Goal: Information Seeking & Learning: Learn about a topic

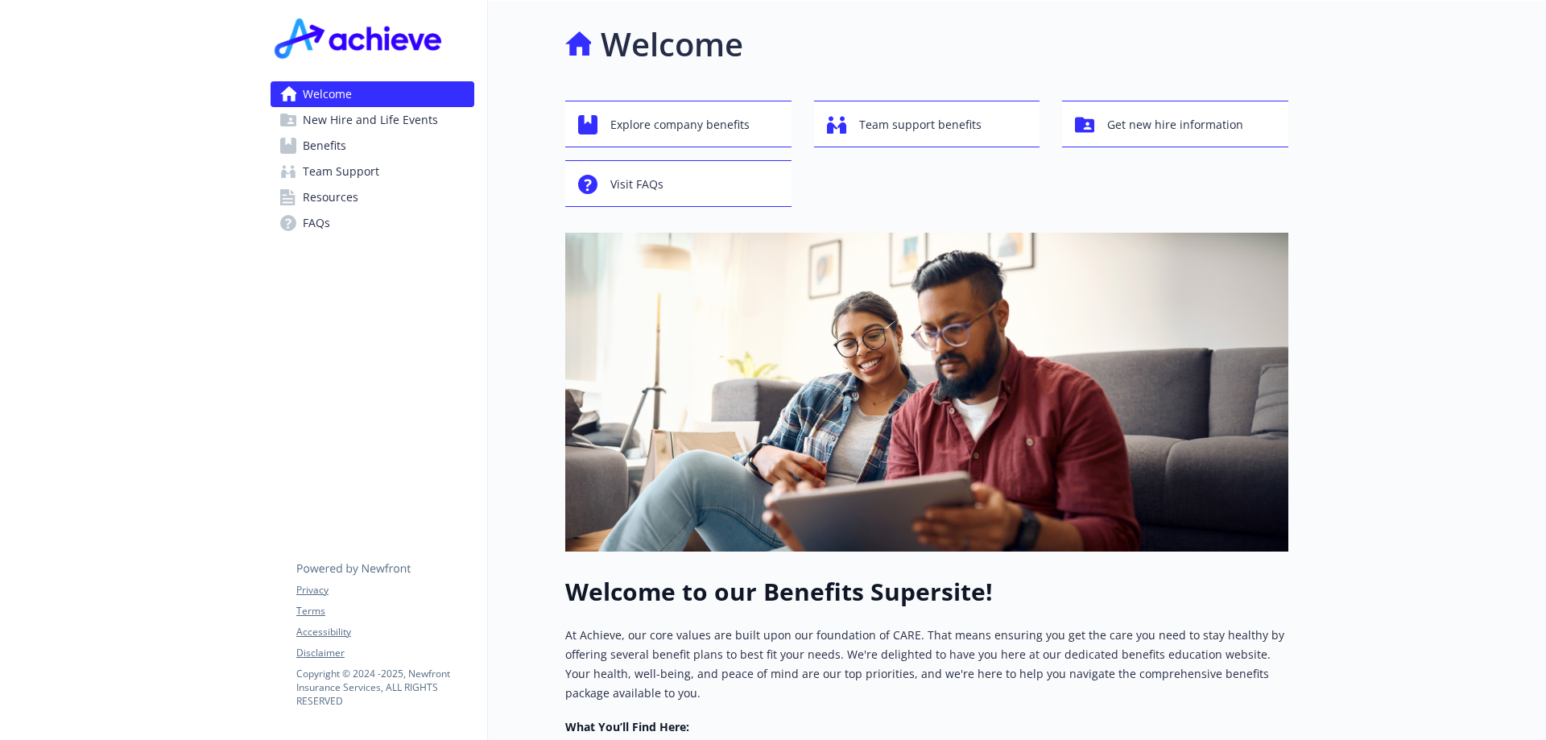
click at [324, 200] on span "Resources" at bounding box center [331, 197] width 56 height 26
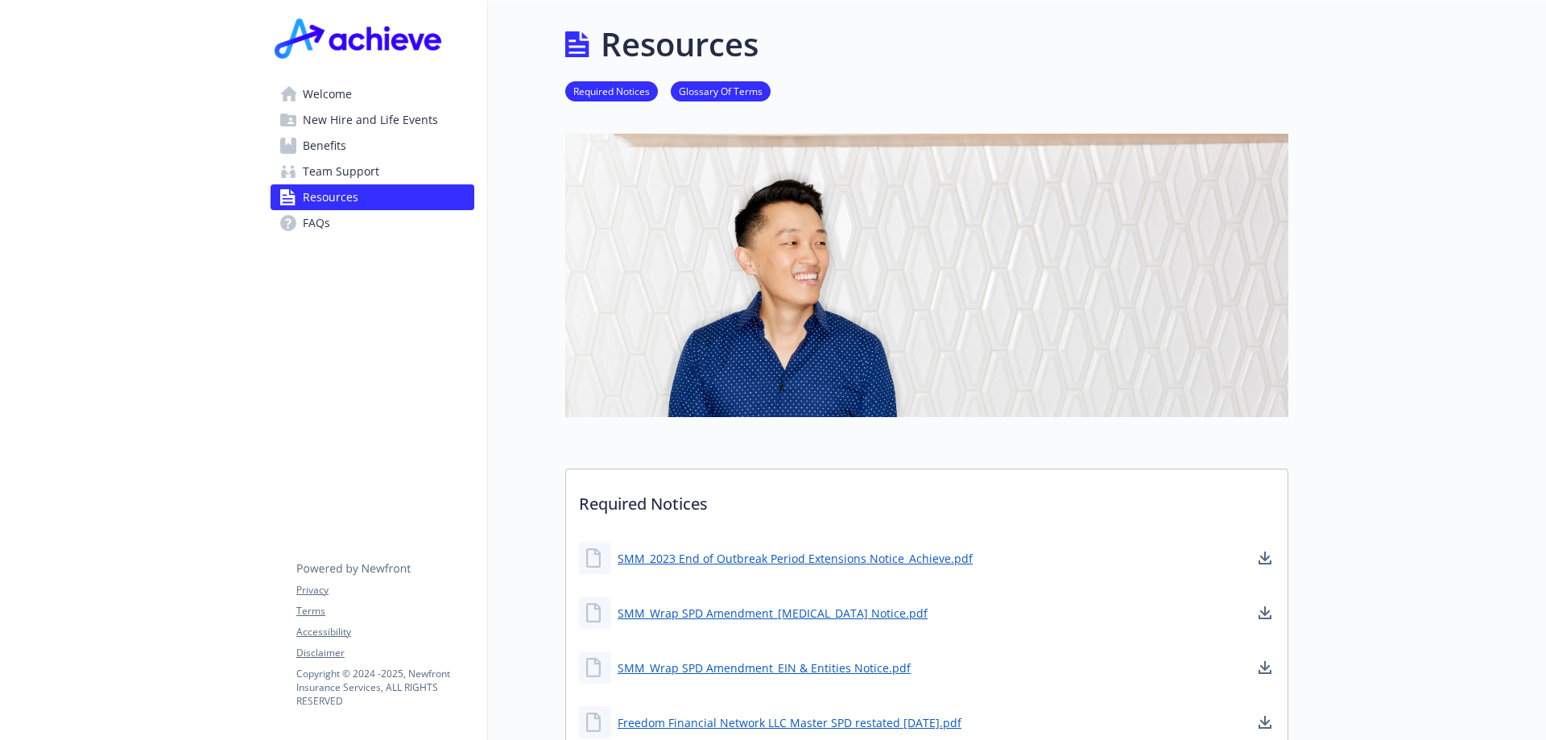
click at [306, 143] on span "Benefits" at bounding box center [324, 146] width 43 height 26
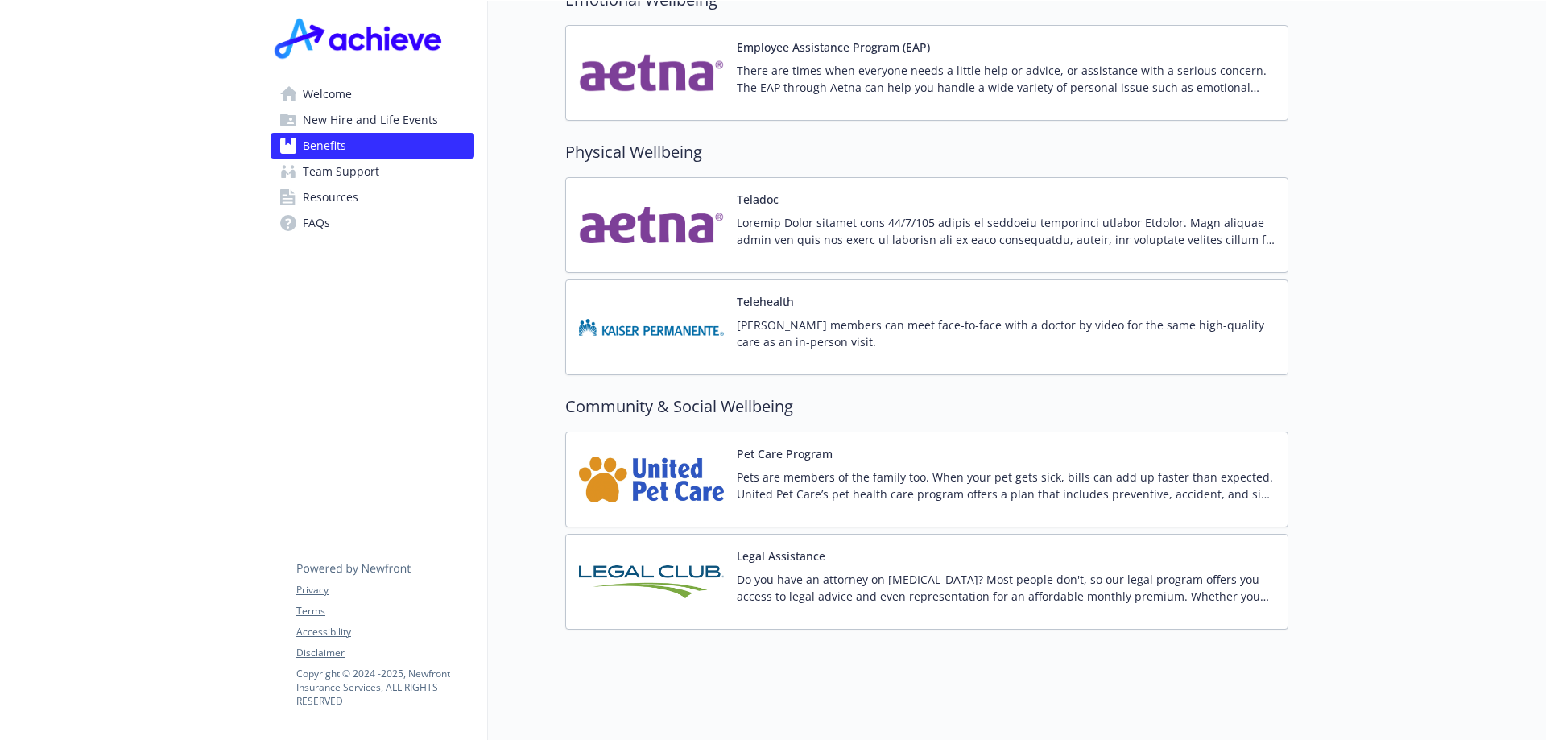
scroll to position [3078, 0]
click at [752, 570] on p "Do you have an attorney on [MEDICAL_DATA]? Most people don't, so our legal prog…" at bounding box center [1006, 587] width 538 height 34
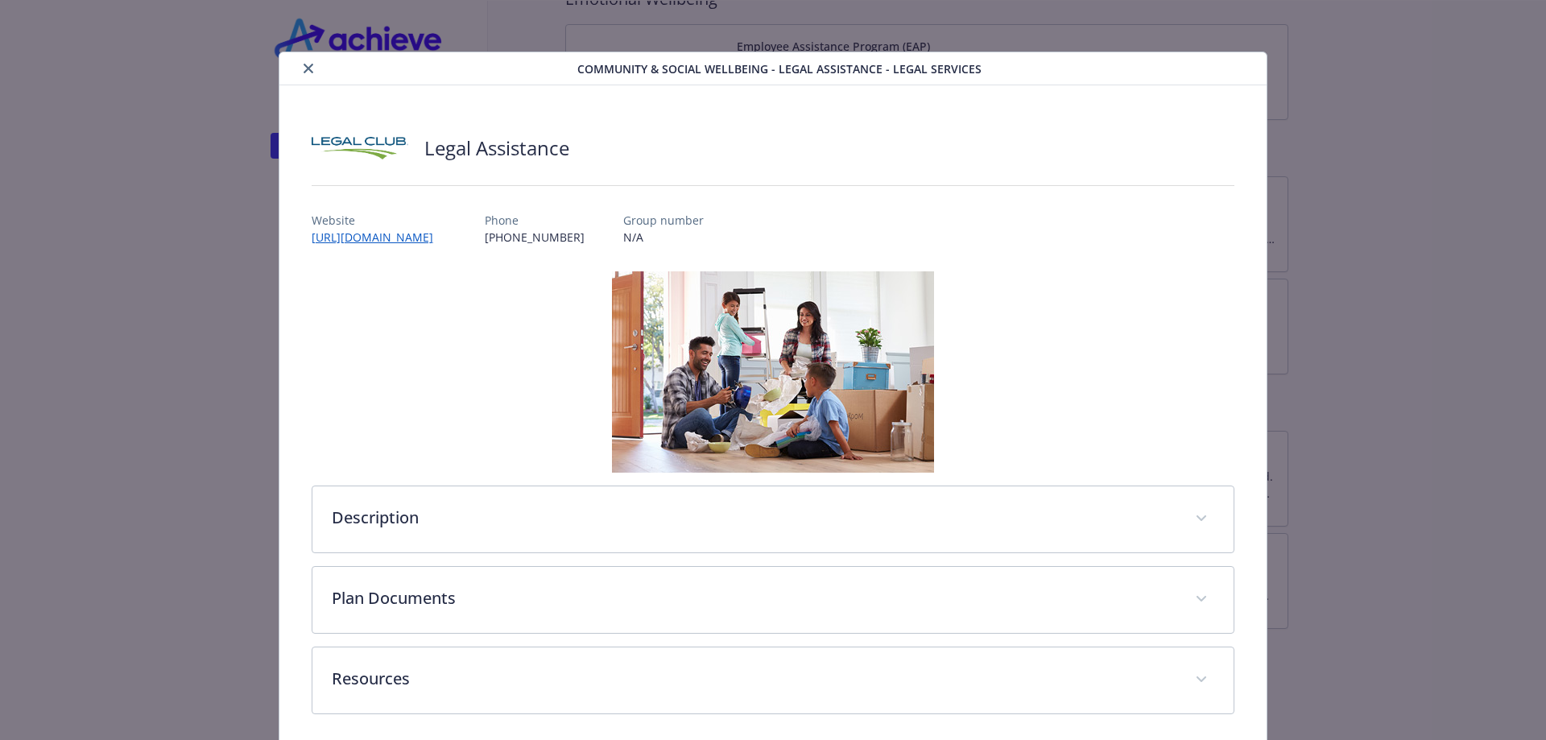
scroll to position [65, 0]
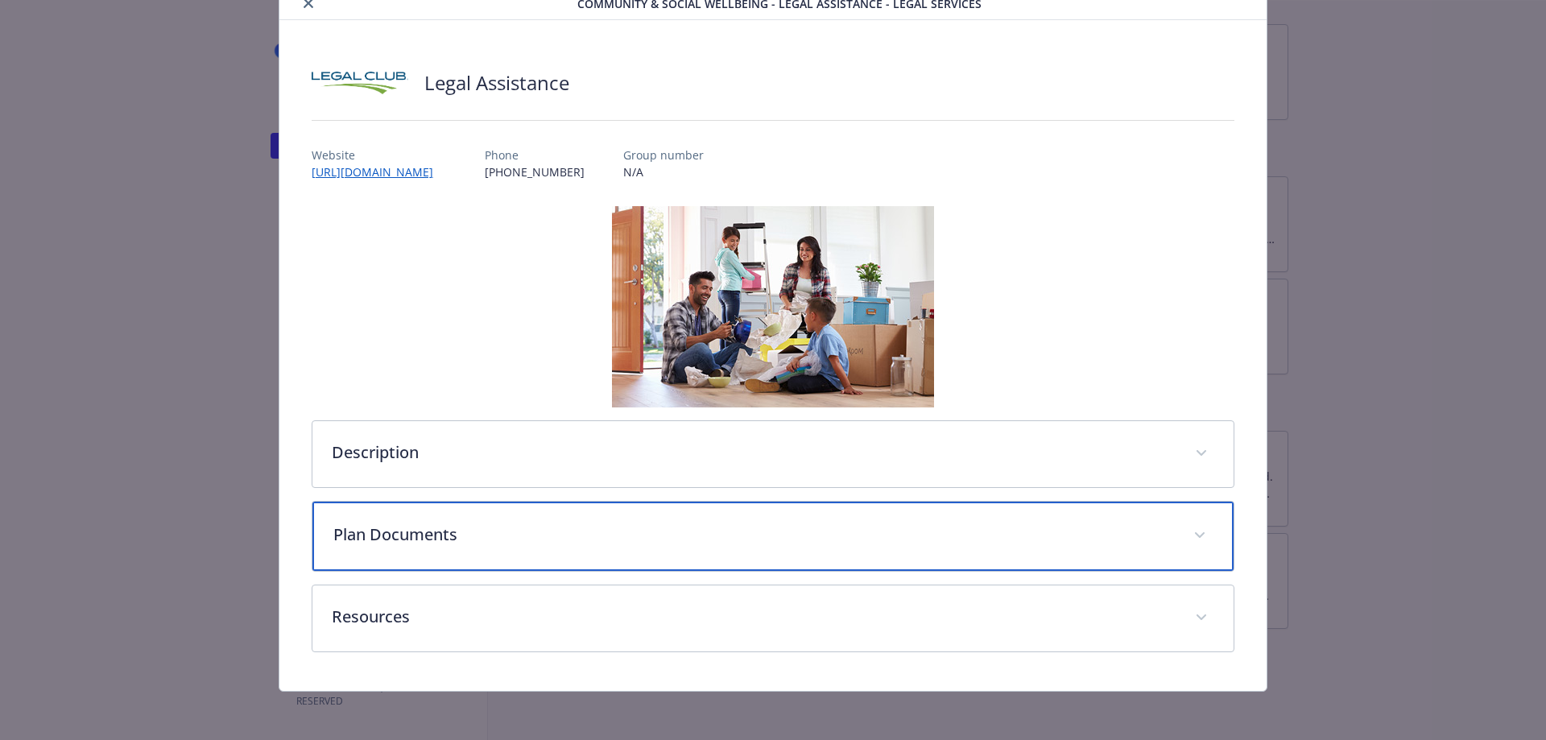
click at [1187, 538] on span "details for plan Community & Social Wellbeing - Legal Assistance - Legal Servic…" at bounding box center [1200, 536] width 26 height 26
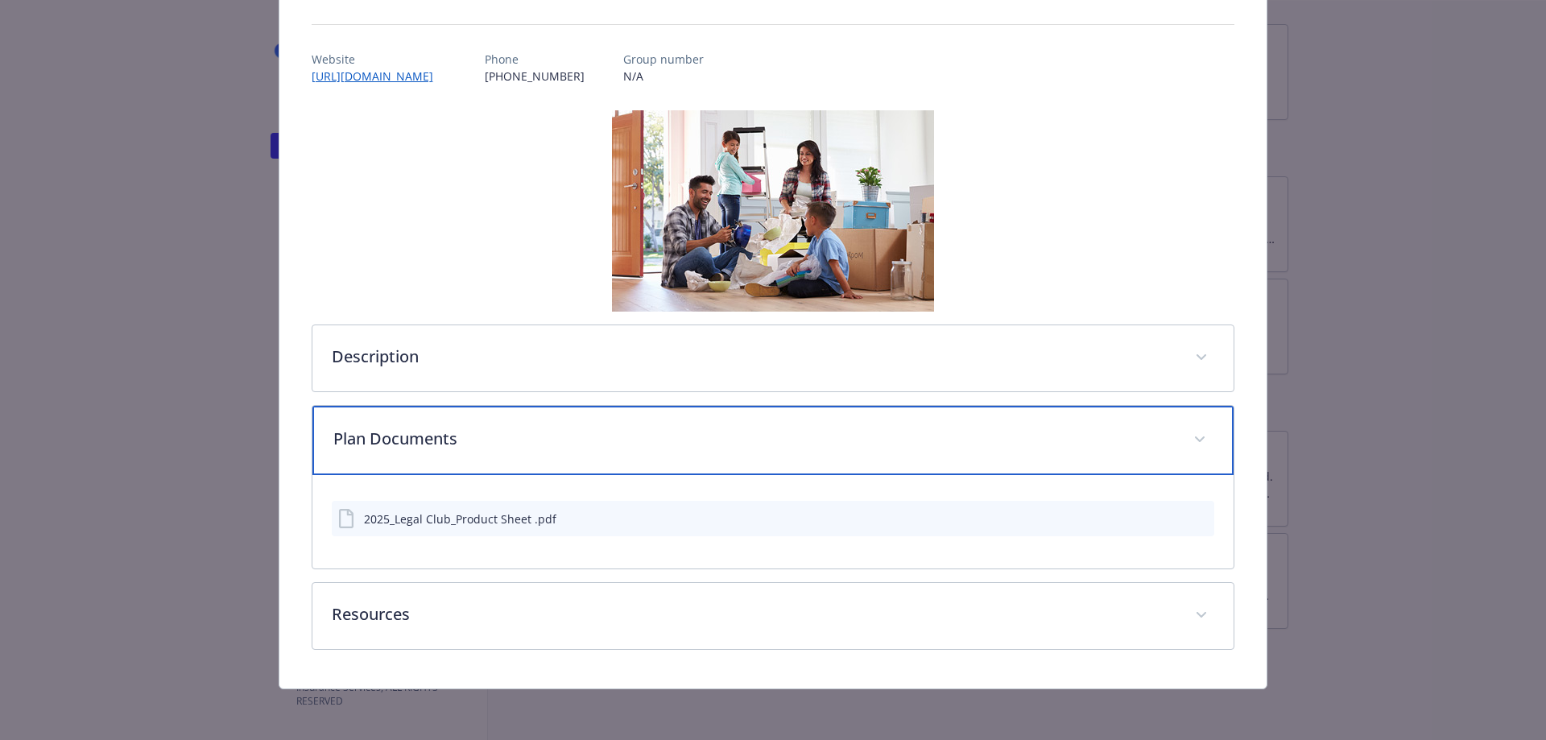
scroll to position [162, 0]
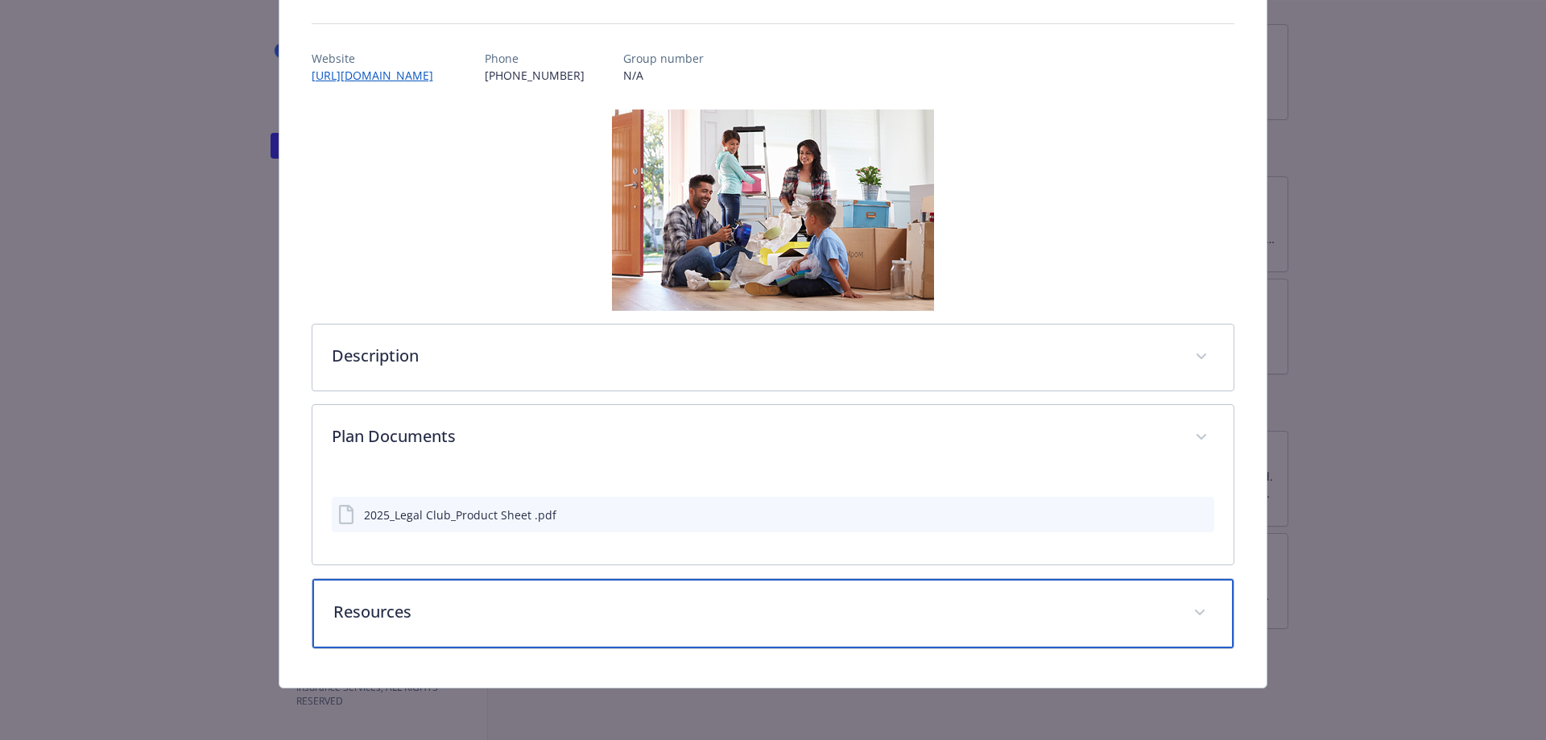
click at [1193, 618] on span "details for plan Community & Social Wellbeing - Legal Assistance - Legal Servic…" at bounding box center [1200, 613] width 26 height 26
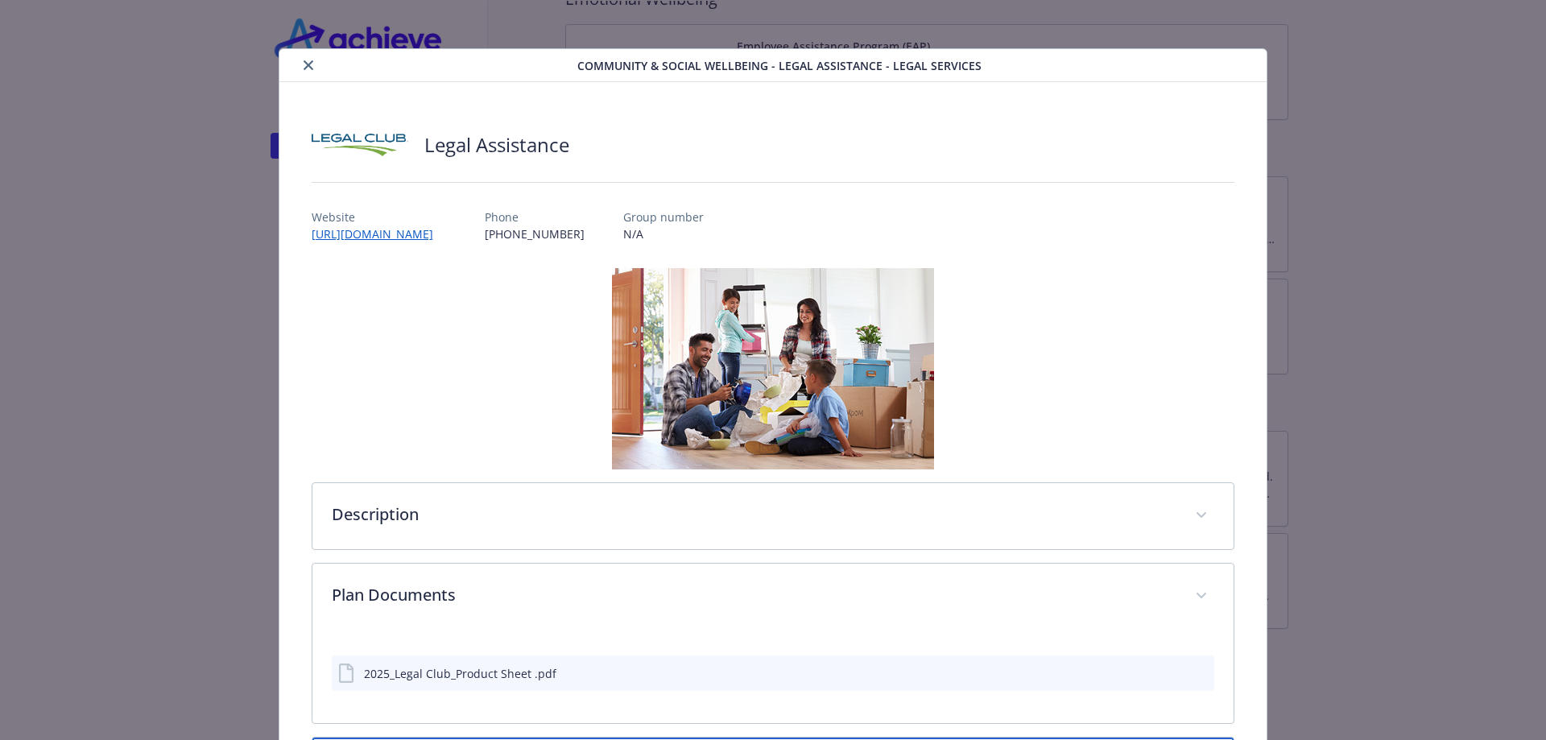
scroll to position [0, 0]
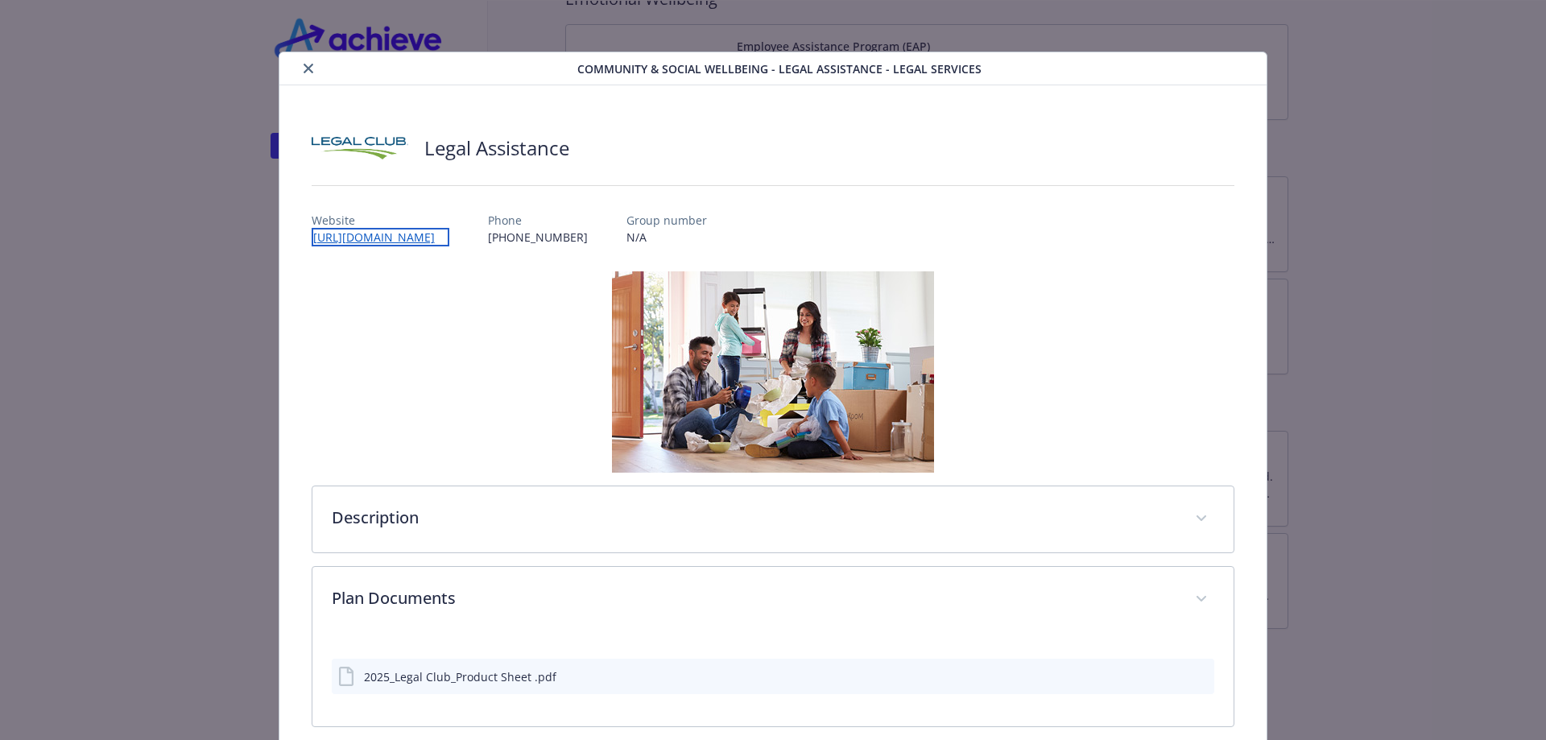
click at [368, 235] on link "[URL][DOMAIN_NAME]" at bounding box center [381, 237] width 138 height 19
click at [304, 71] on icon "close" at bounding box center [309, 69] width 10 height 10
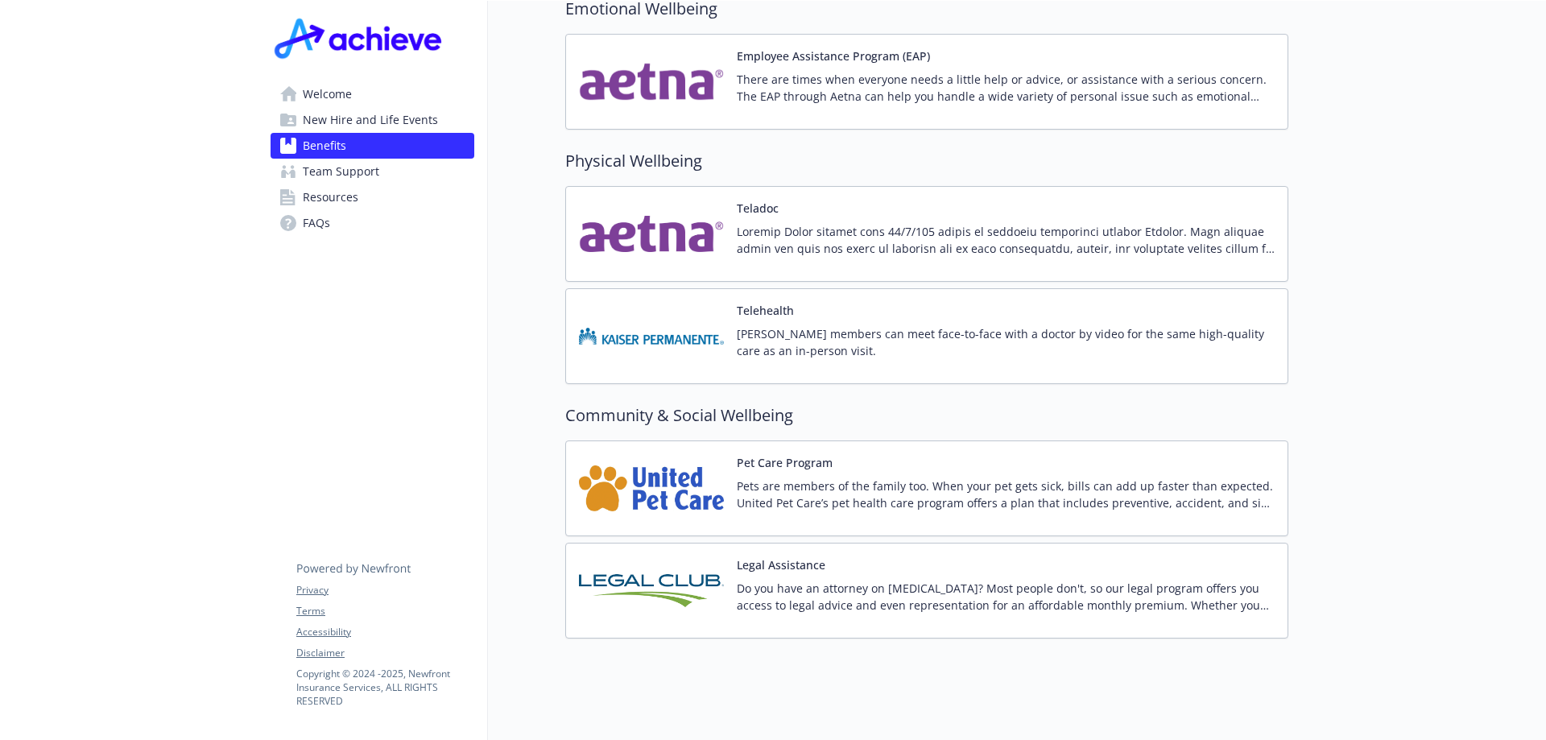
scroll to position [3078, 0]
